Goal: Task Accomplishment & Management: Manage account settings

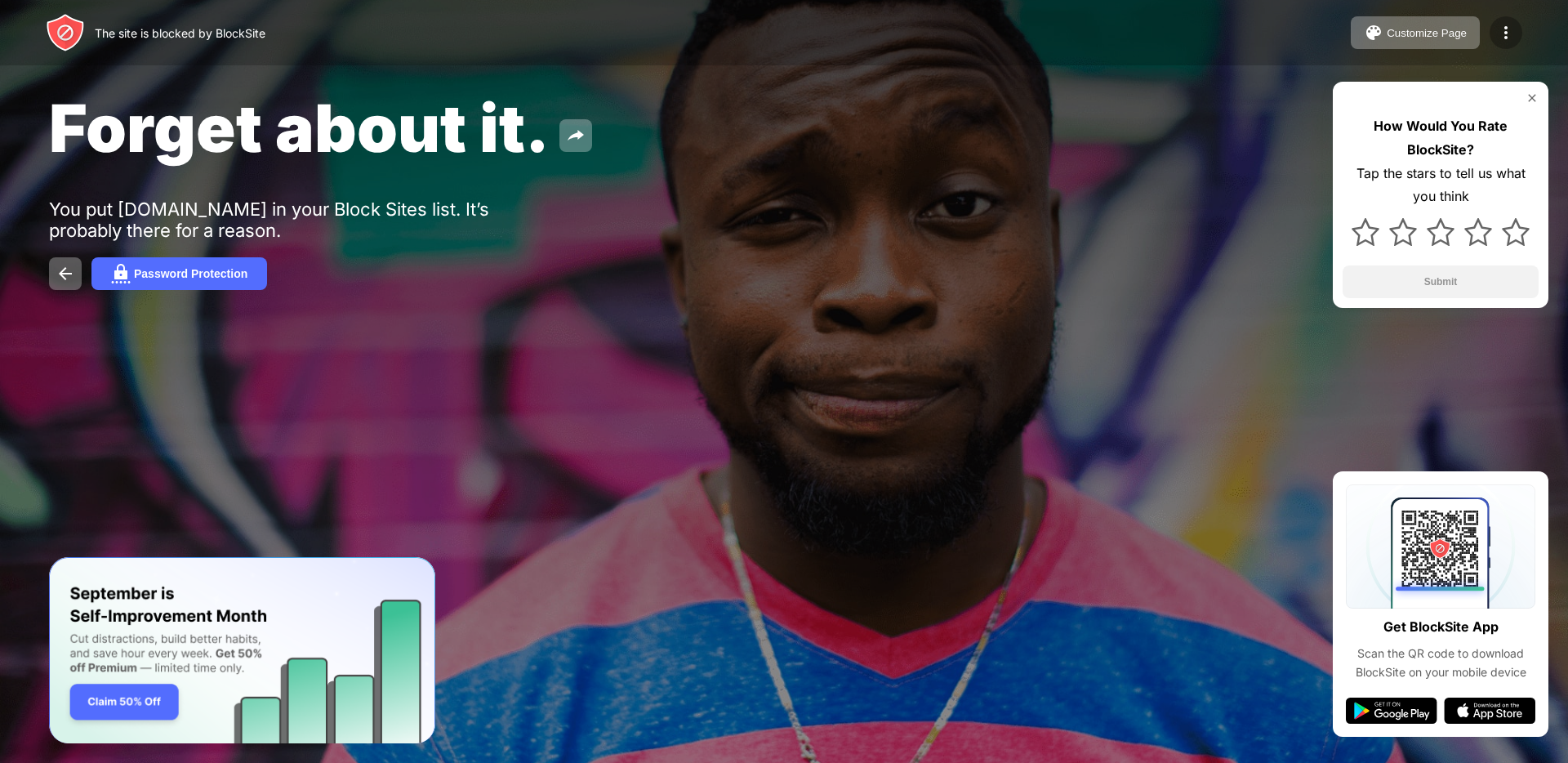
click at [1512, 40] on img at bounding box center [1505, 32] width 20 height 20
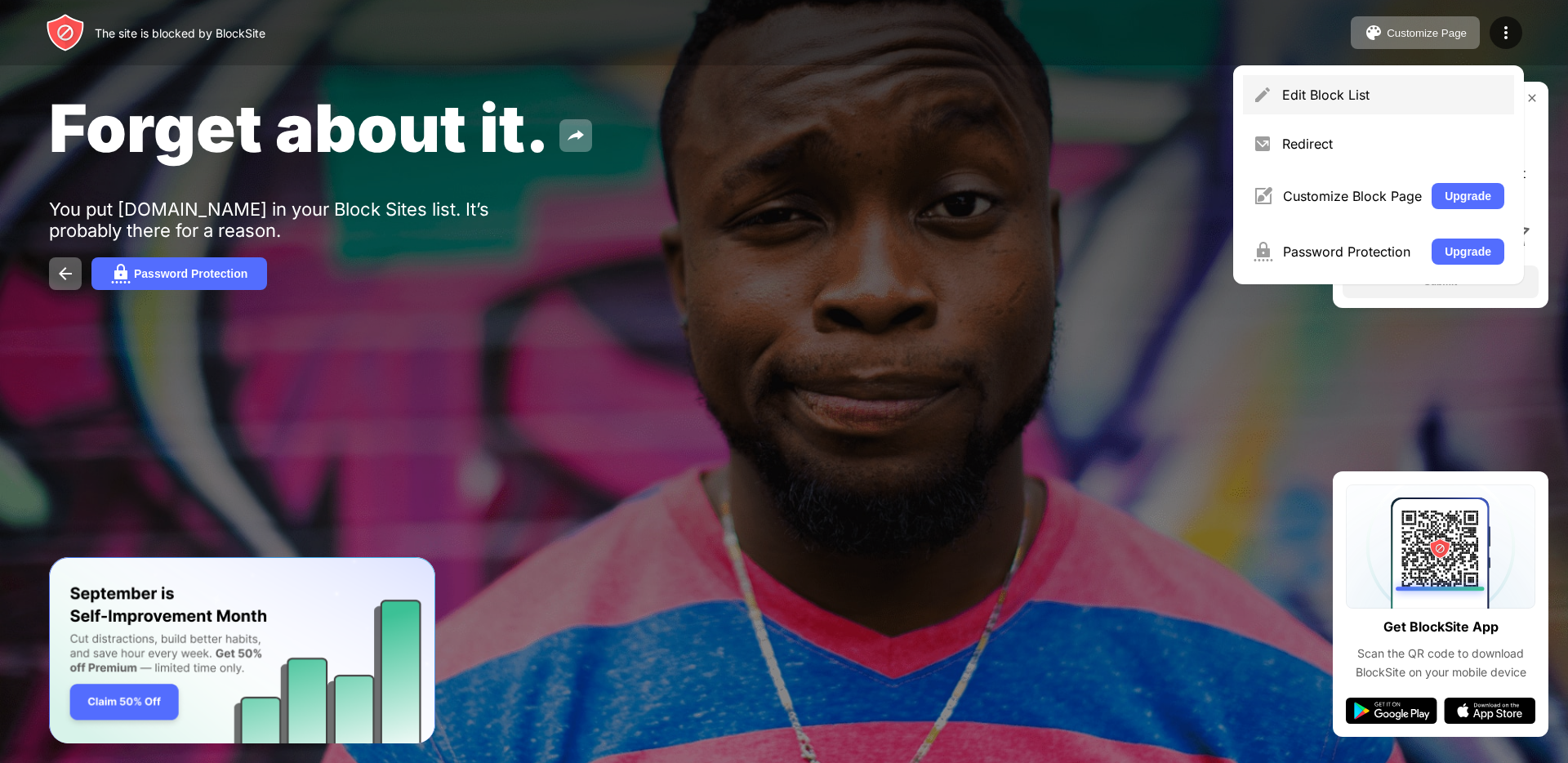
click at [1347, 92] on div "Edit Block List" at bounding box center [1392, 94] width 222 height 16
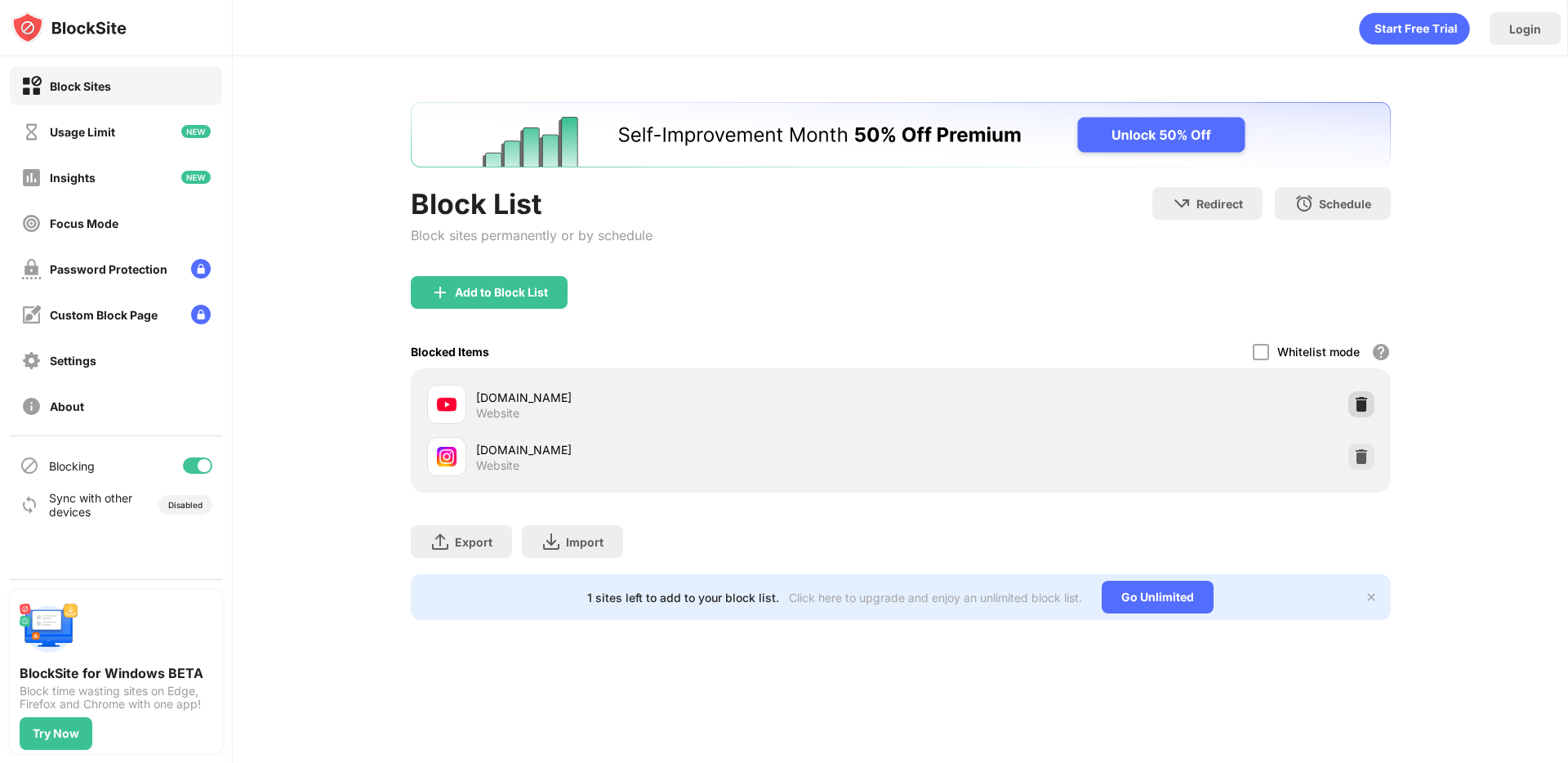
click at [1348, 397] on div at bounding box center [1361, 404] width 26 height 26
